Goal: Information Seeking & Learning: Learn about a topic

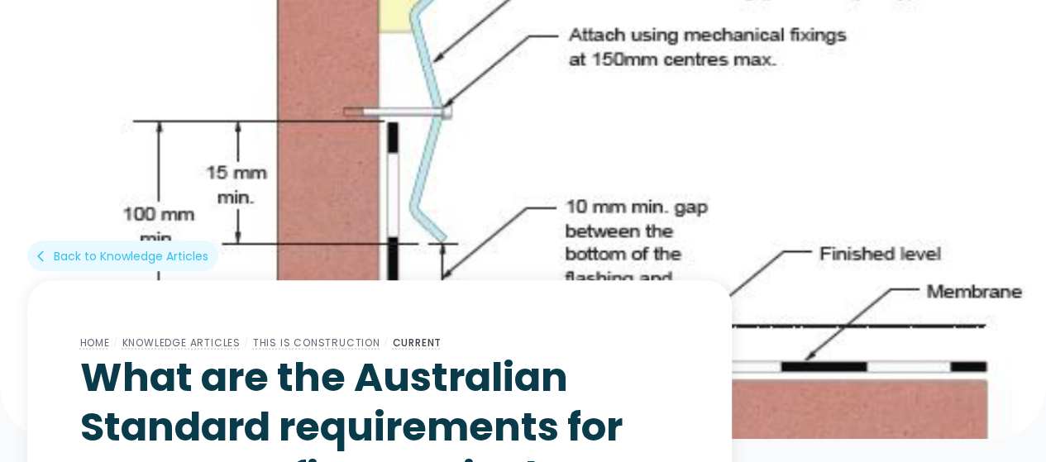
scroll to position [413, 0]
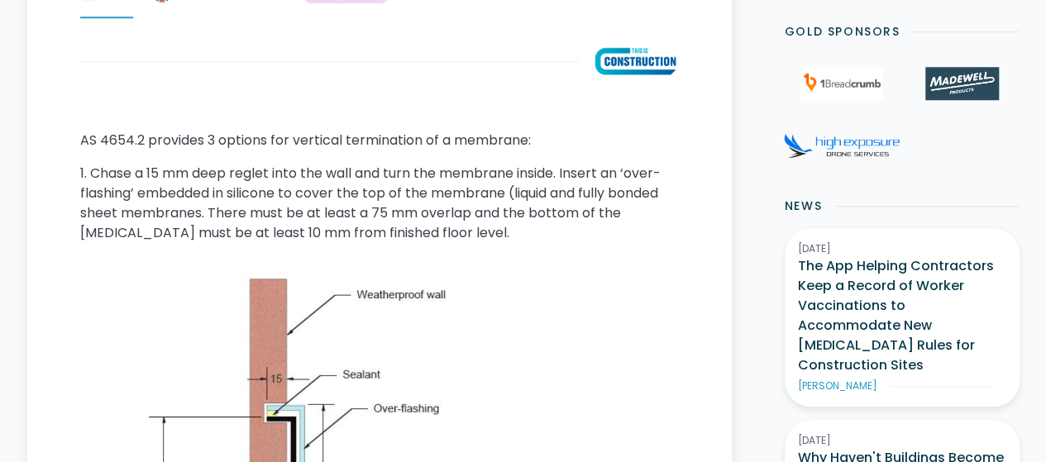
scroll to position [744, 0]
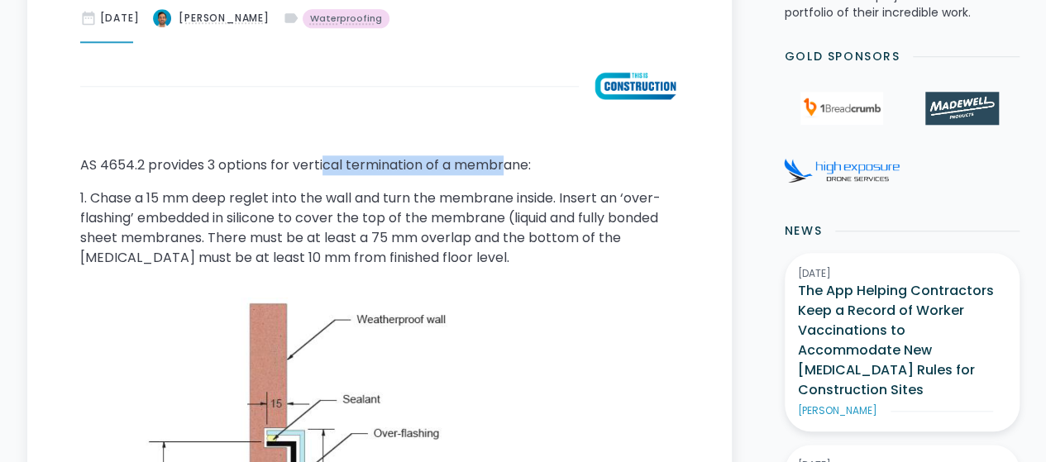
drag, startPoint x: 324, startPoint y: 170, endPoint x: 495, endPoint y: 176, distance: 171.3
click at [507, 167] on p "AS 4654.2 provides 3 options for vertical termination of a membrane:" at bounding box center [379, 165] width 599 height 20
click at [216, 203] on p "1. Chase a 15 mm deep reglet into the wall and turn the membrane inside. Insert…" at bounding box center [379, 228] width 599 height 79
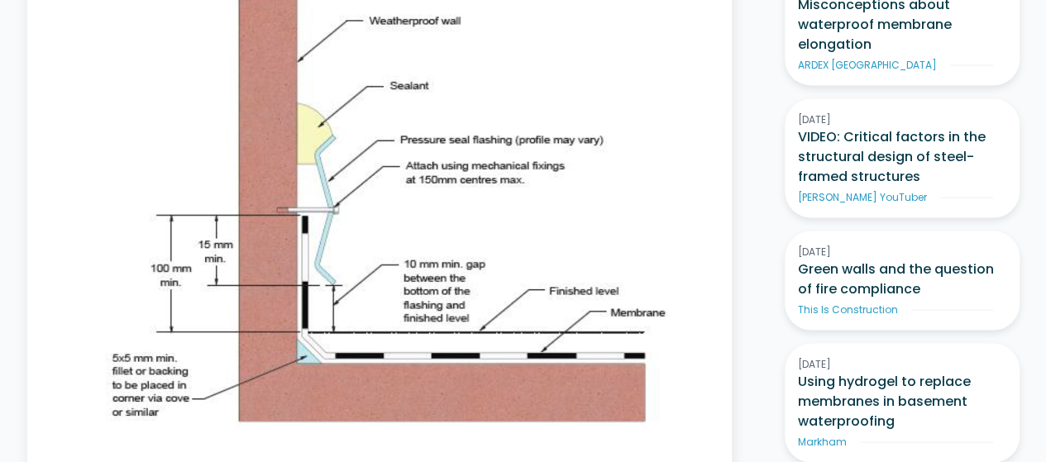
scroll to position [1323, 0]
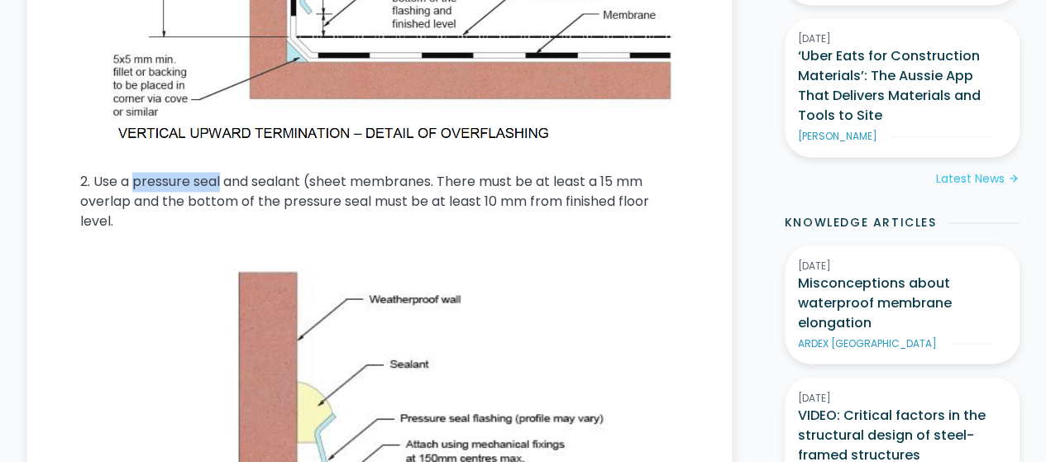
drag, startPoint x: 134, startPoint y: 184, endPoint x: 222, endPoint y: 183, distance: 88.5
click at [222, 183] on p "2. Use a pressure seal and sealant (sheet membranes. There must be at least a 1…" at bounding box center [379, 202] width 599 height 60
copy p "pressure seal"
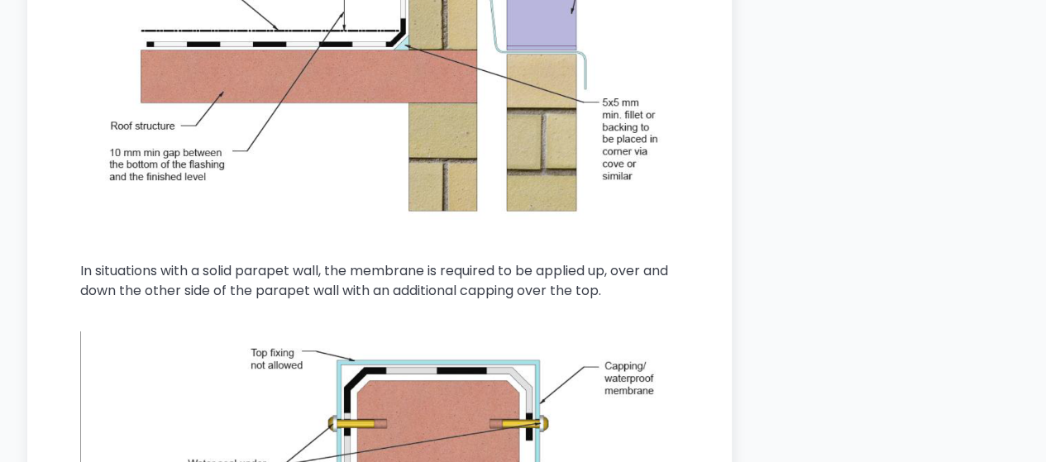
scroll to position [2481, 0]
